Goal: Navigation & Orientation: Find specific page/section

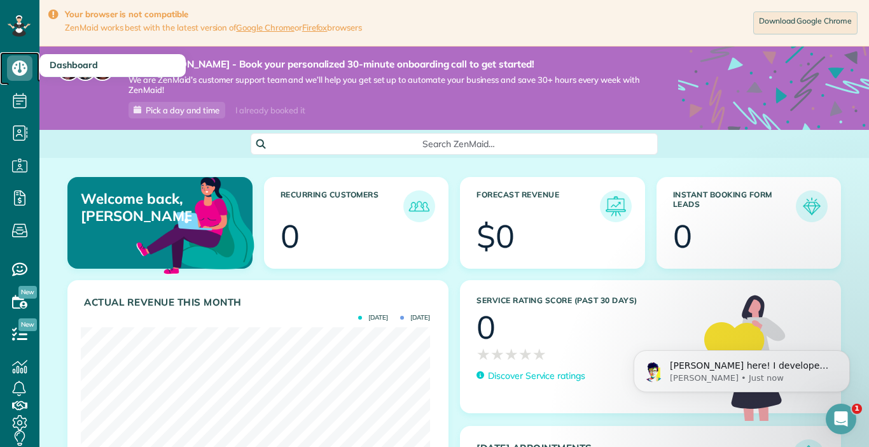
click at [15, 69] on use at bounding box center [19, 67] width 15 height 15
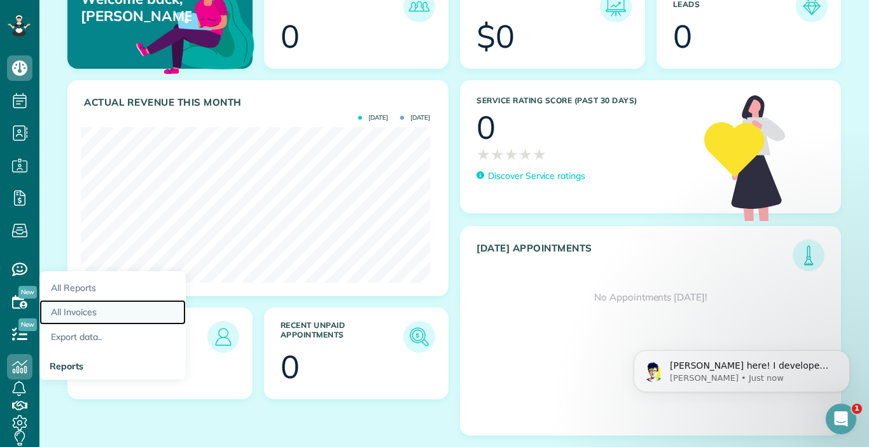
click at [85, 308] on link "All Invoices" at bounding box center [112, 312] width 146 height 25
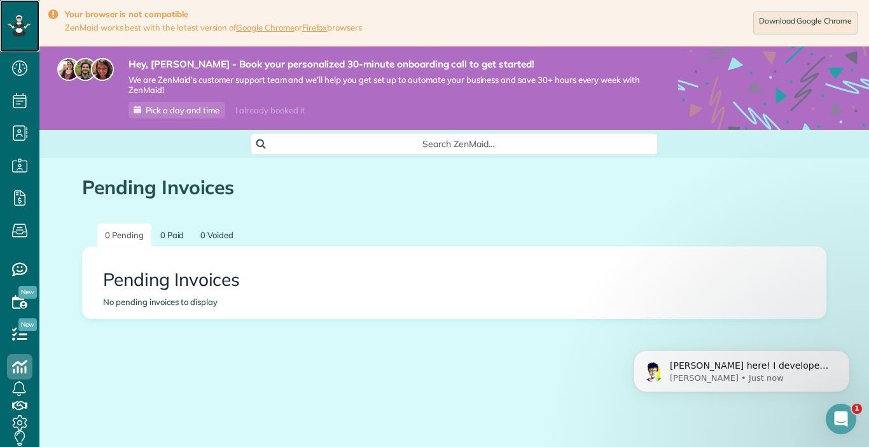
click at [22, 24] on icon at bounding box center [18, 25] width 7 height 5
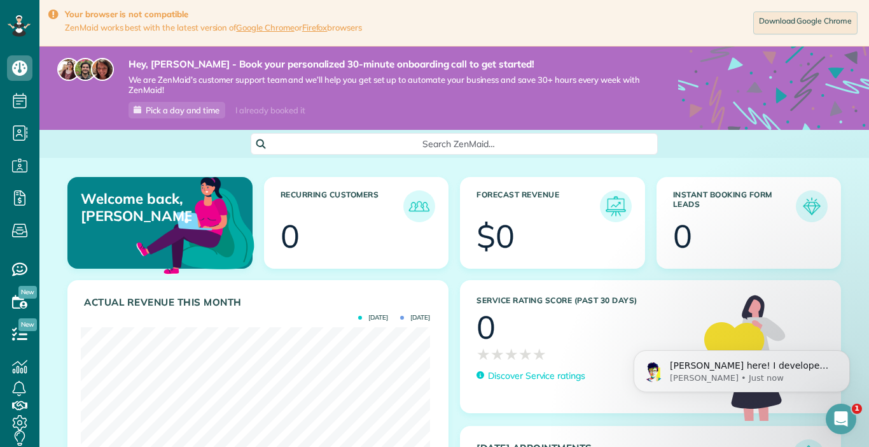
click at [315, 150] on span "Search ZenMaid…" at bounding box center [458, 143] width 387 height 13
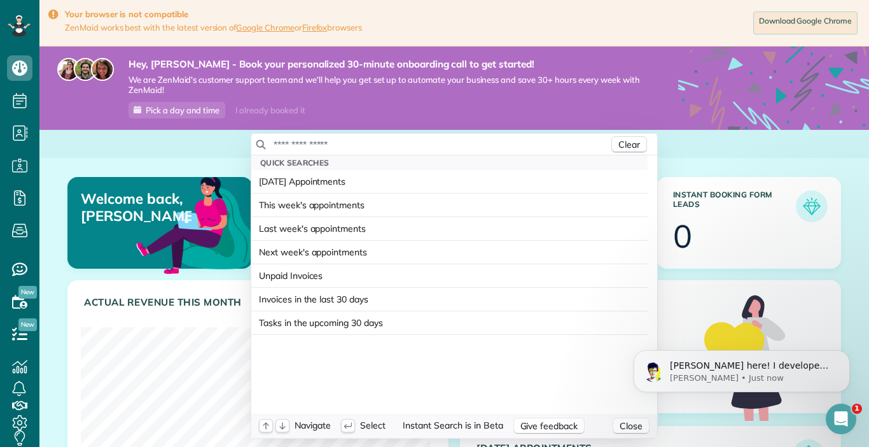
click at [320, 144] on input "text" at bounding box center [441, 144] width 336 height 13
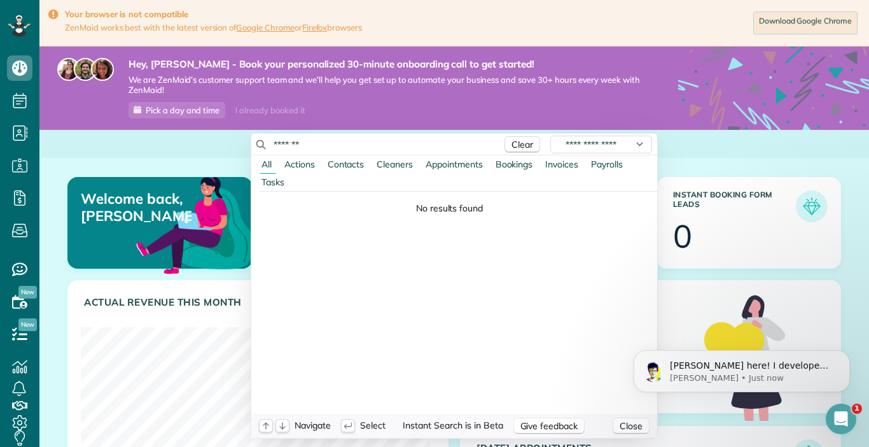
click at [572, 161] on span "Invoices" at bounding box center [561, 163] width 33 height 11
click at [273, 144] on input "*******" at bounding box center [384, 144] width 223 height 13
type input "**********"
click at [571, 160] on span "Invoices" at bounding box center [561, 163] width 33 height 11
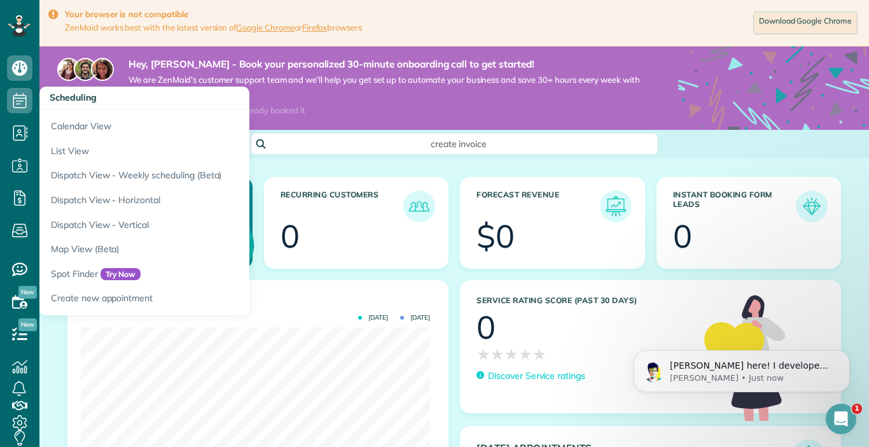
click at [20, 101] on html "Dashboard Scheduling Calendar View List View Dispatch View - Weekly scheduling …" at bounding box center [434, 223] width 869 height 447
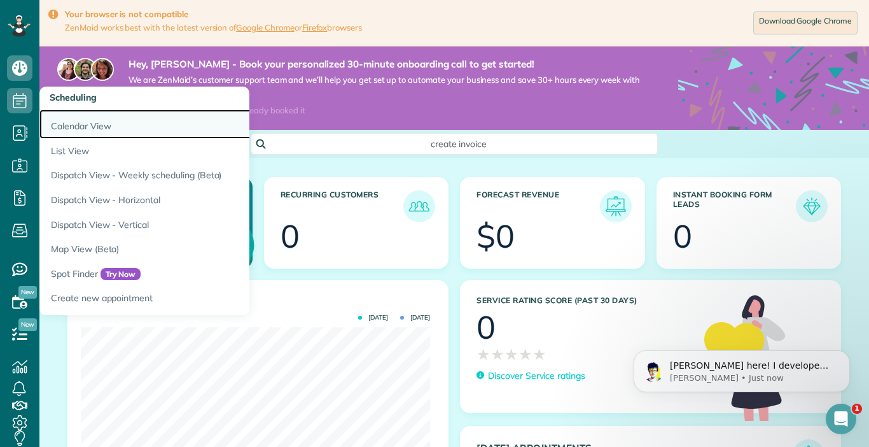
click at [73, 120] on link "Calendar View" at bounding box center [198, 123] width 318 height 29
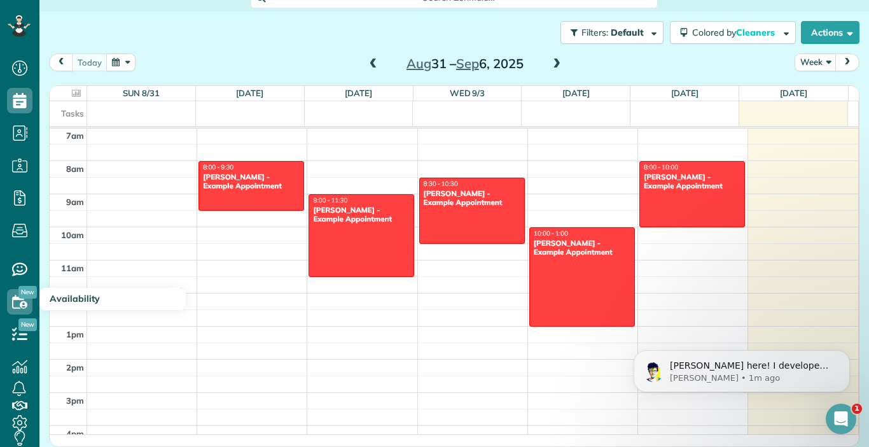
click at [52, 295] on span "Availability" at bounding box center [75, 298] width 50 height 11
click at [77, 300] on span "Availability" at bounding box center [75, 298] width 50 height 11
click at [67, 258] on h3 "Service ratings" at bounding box center [112, 266] width 146 height 23
click at [24, 10] on div at bounding box center [19, 26] width 38 height 52
